Goal: Task Accomplishment & Management: Manage account settings

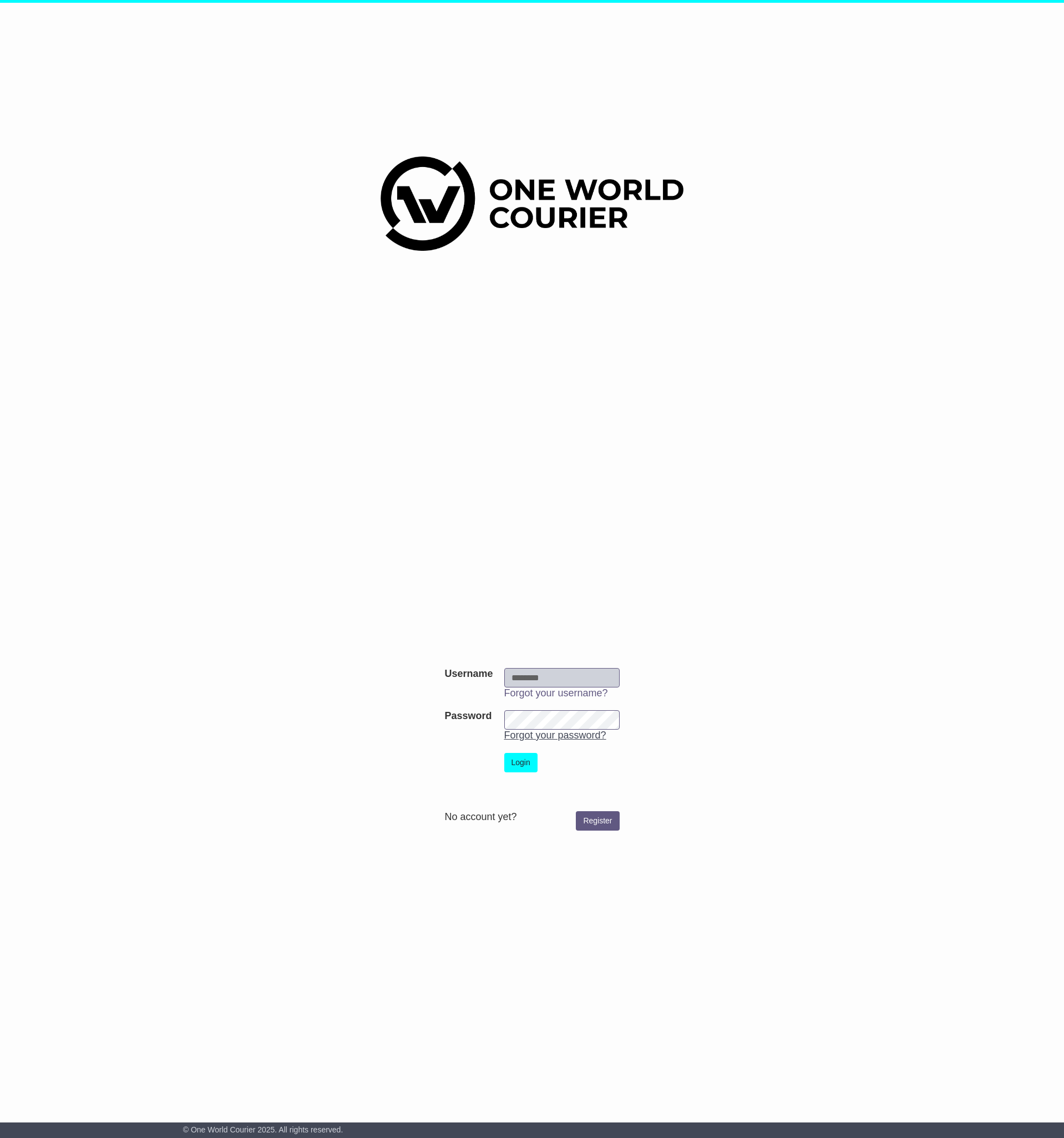
type input "*******"
click at [711, 830] on form "Username Username ******* Forgot your username? Password Password Forgot your p…" at bounding box center [532, 749] width 557 height 174
click at [528, 757] on button "Login" at bounding box center [521, 762] width 34 height 19
